Goal: Find specific page/section

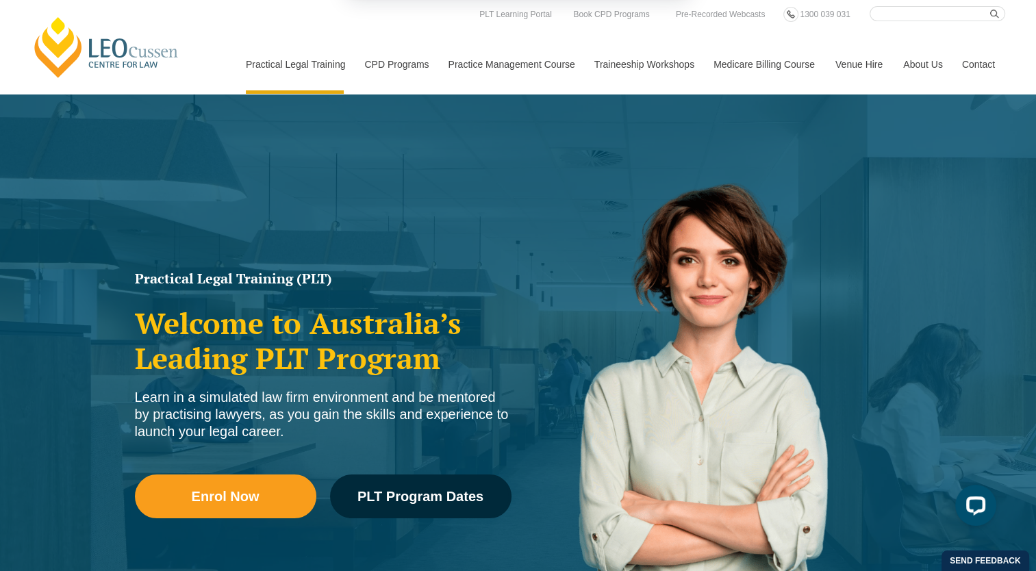
click at [962, 14] on div "We'd like to show you notifications for the latest news and updates. Allow Canc…" at bounding box center [518, 61] width 1036 height 122
click at [576, 89] on button "Cancel" at bounding box center [565, 88] width 71 height 34
click at [940, 14] on input "Search here" at bounding box center [937, 13] width 136 height 15
paste input "Part Program Enrolment Form – 2025"
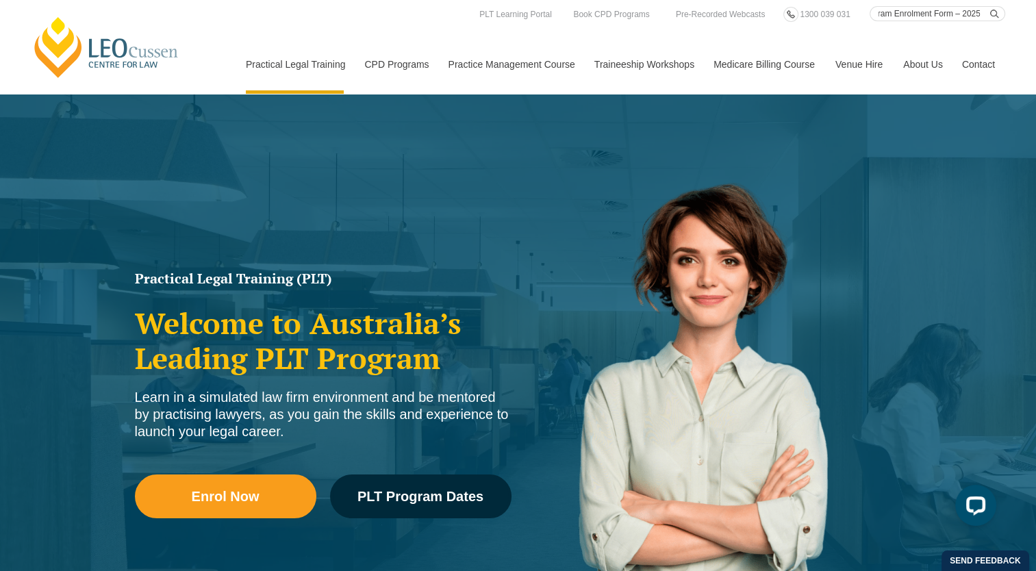
type input "Part Program Enrolment Form – 2025"
click at [990, 6] on button "submit" at bounding box center [997, 13] width 15 height 15
